Goal: Information Seeking & Learning: Stay updated

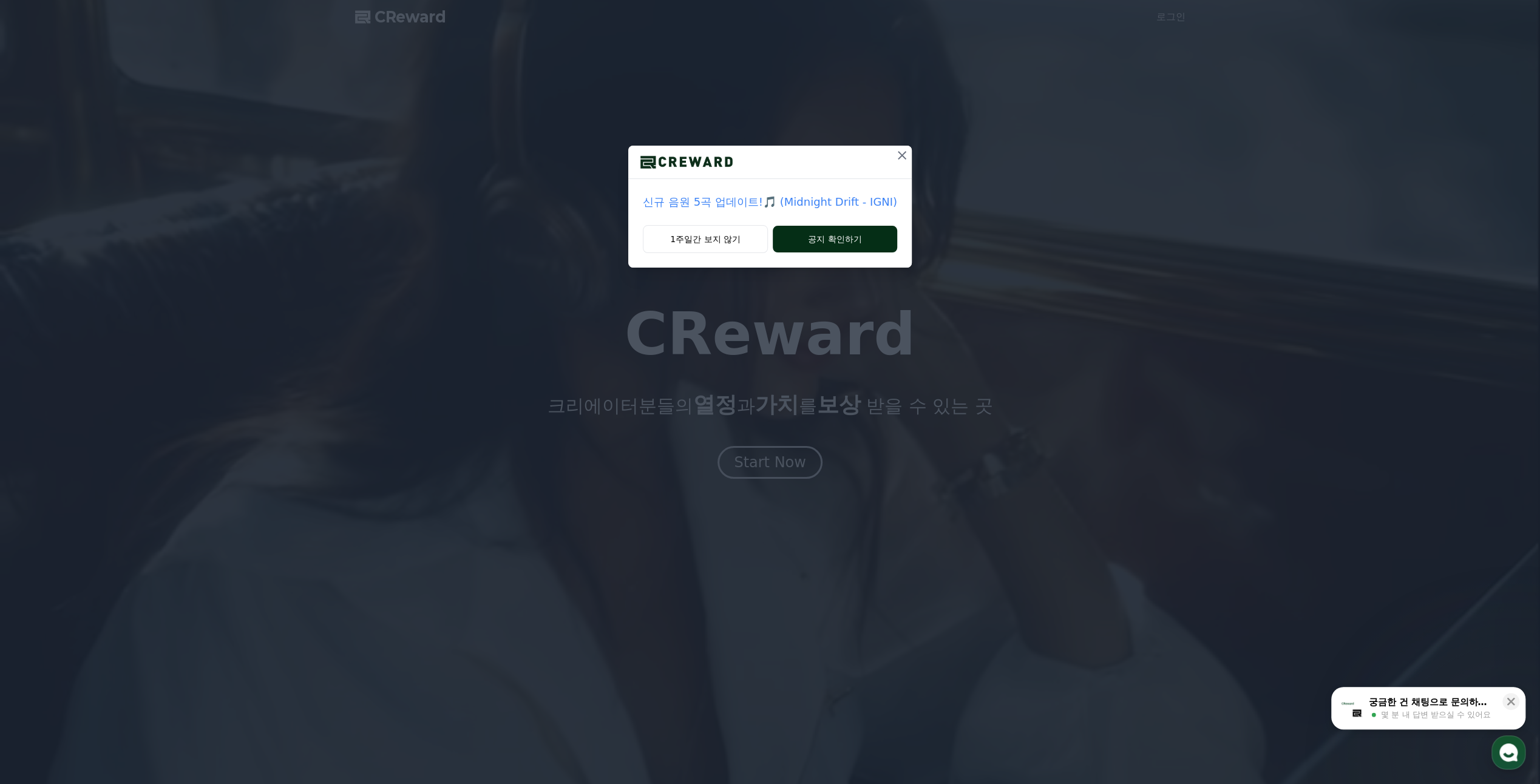
click at [834, 246] on button "공지 확인하기" at bounding box center [835, 239] width 124 height 27
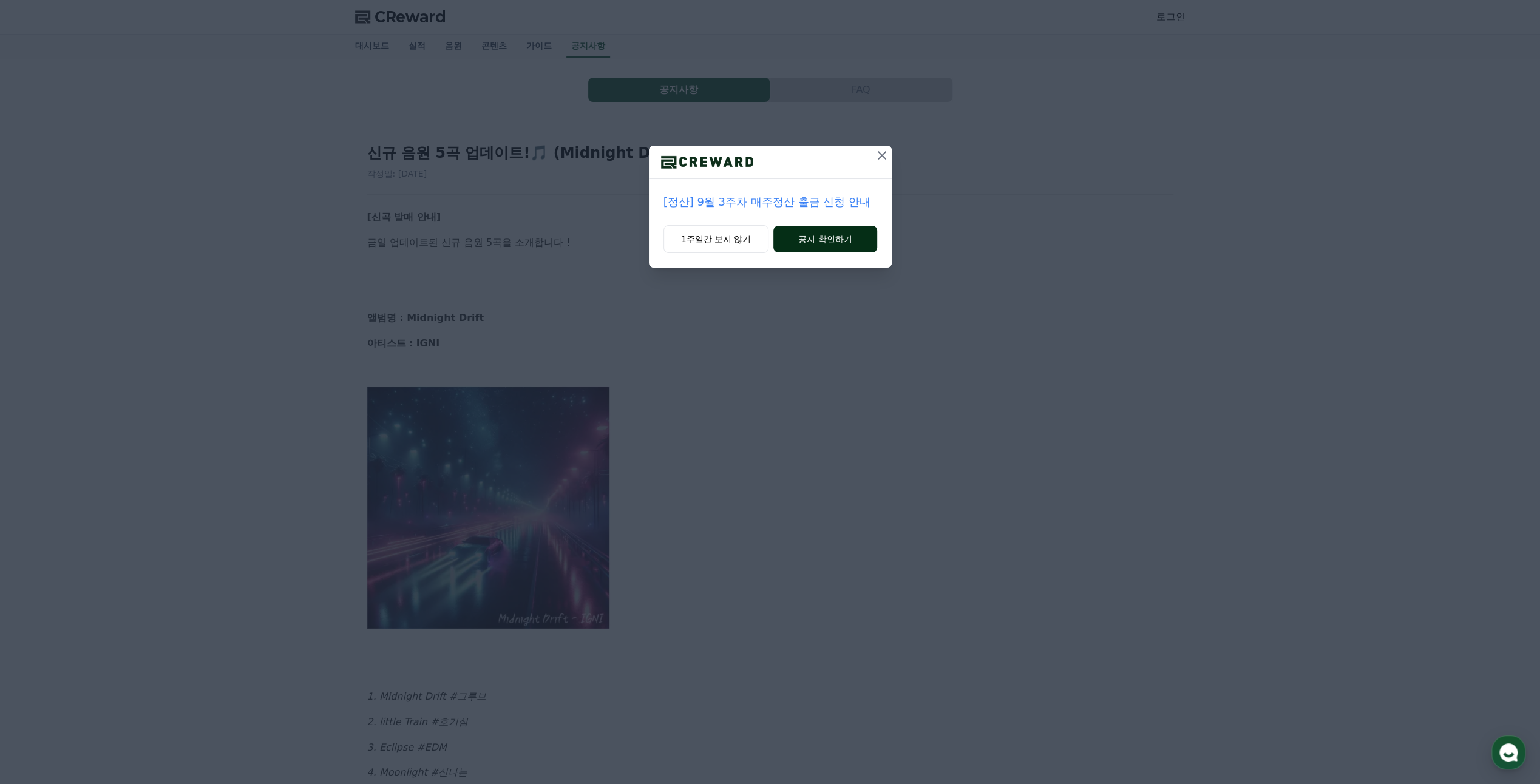
click at [833, 249] on button "공지 확인하기" at bounding box center [825, 239] width 103 height 27
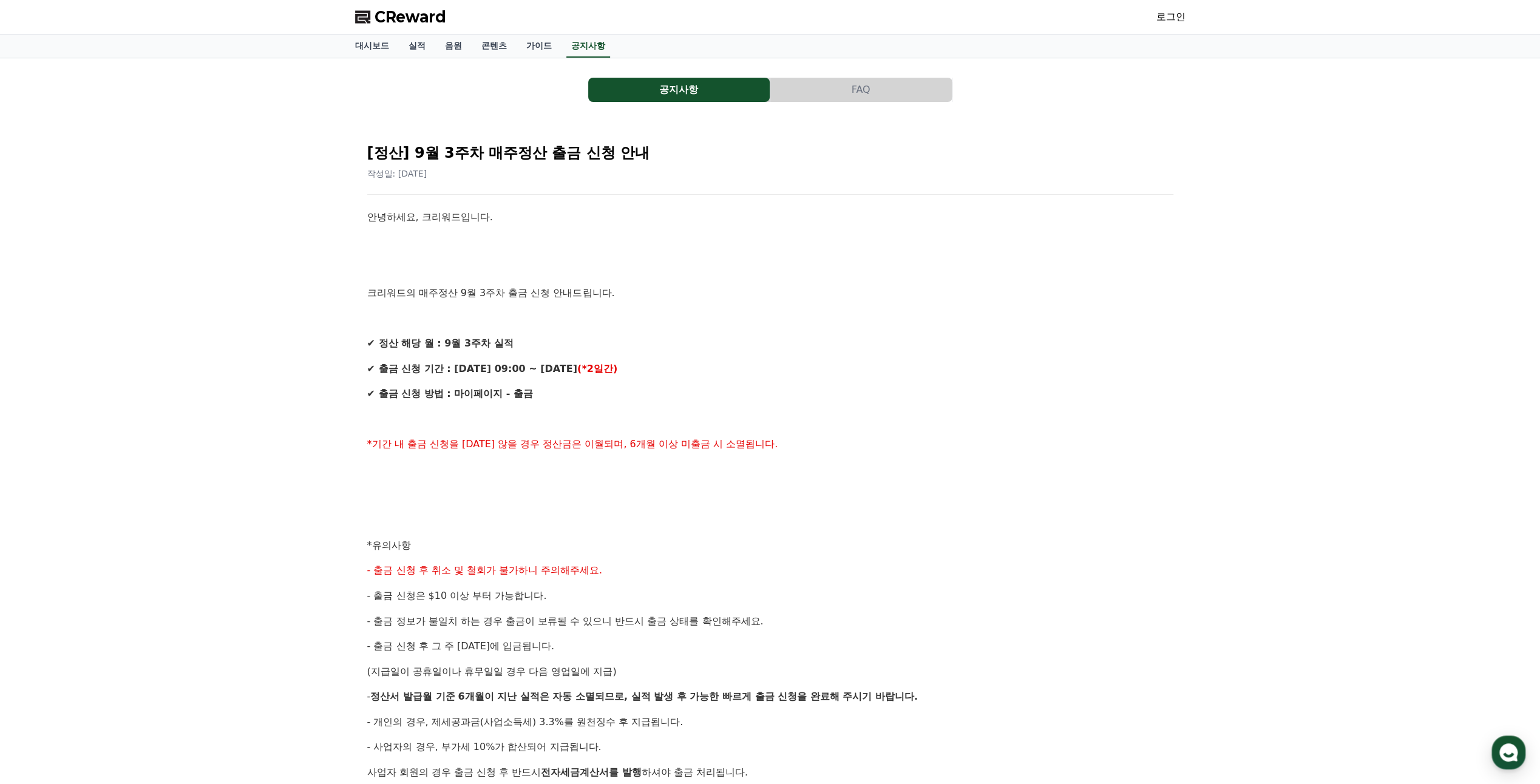
click at [1169, 18] on link "로그인" at bounding box center [1170, 17] width 29 height 15
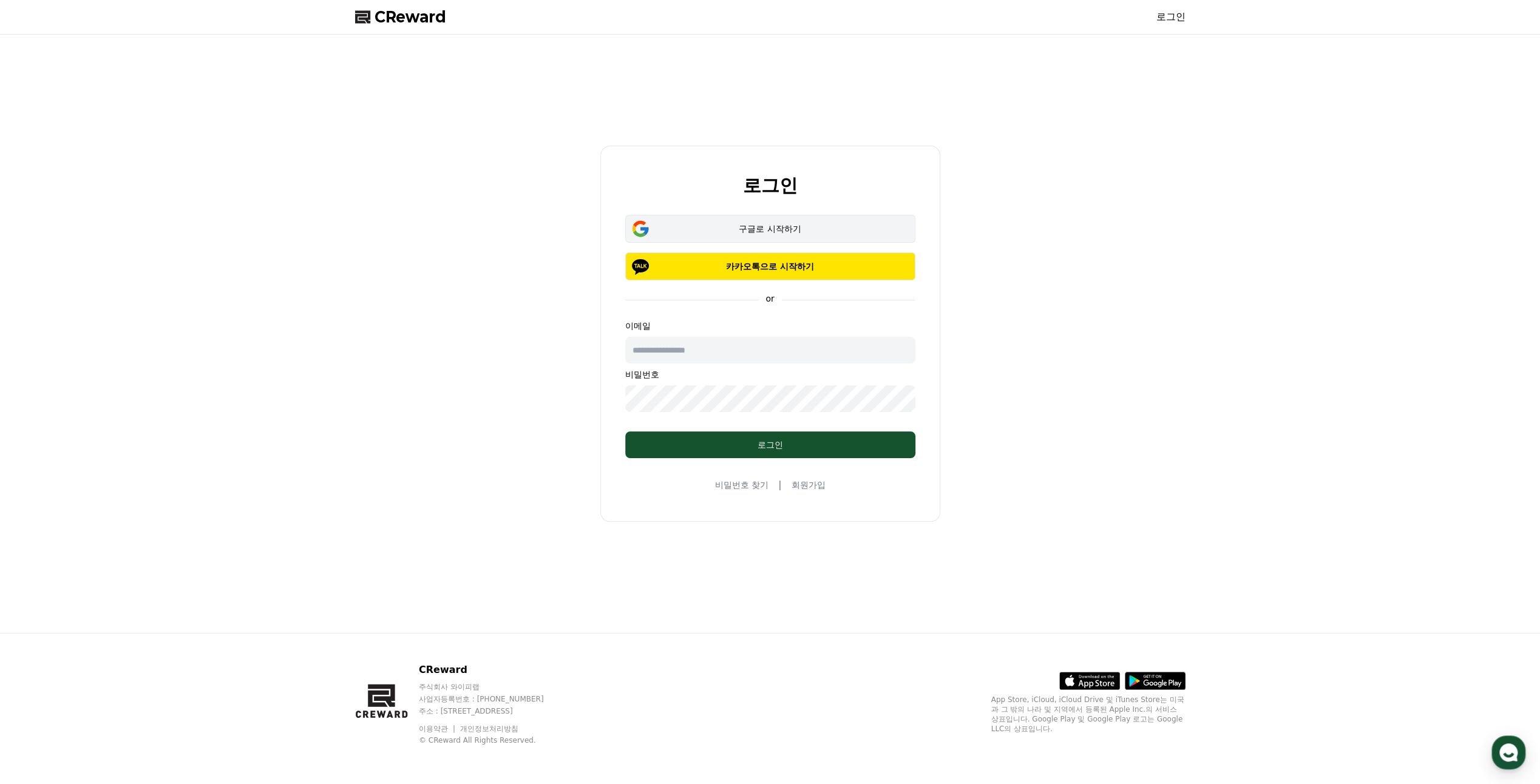
click at [743, 232] on div "구글로 시작하기" at bounding box center [770, 229] width 255 height 12
